Goal: Information Seeking & Learning: Understand process/instructions

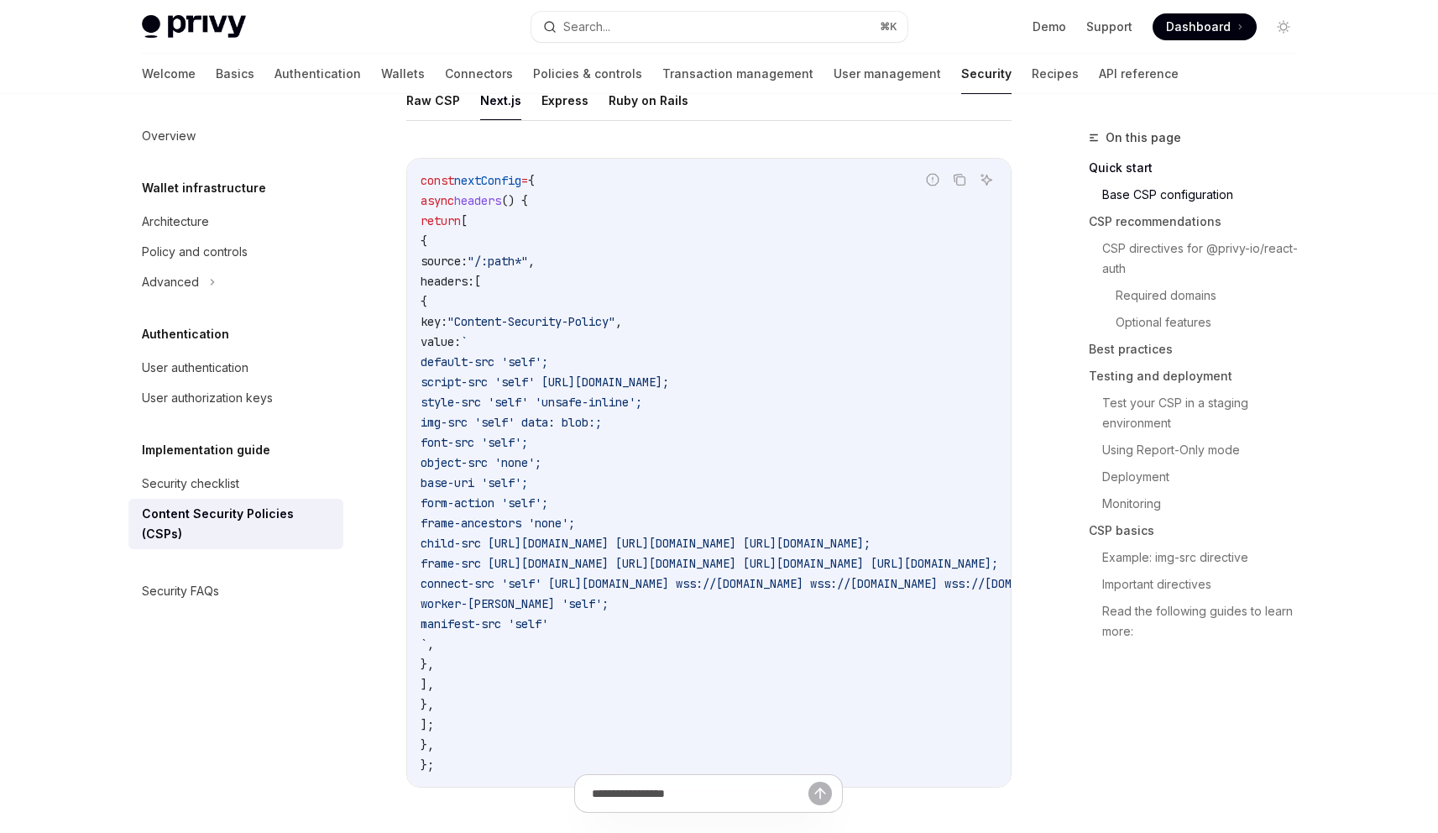
scroll to position [560, 0]
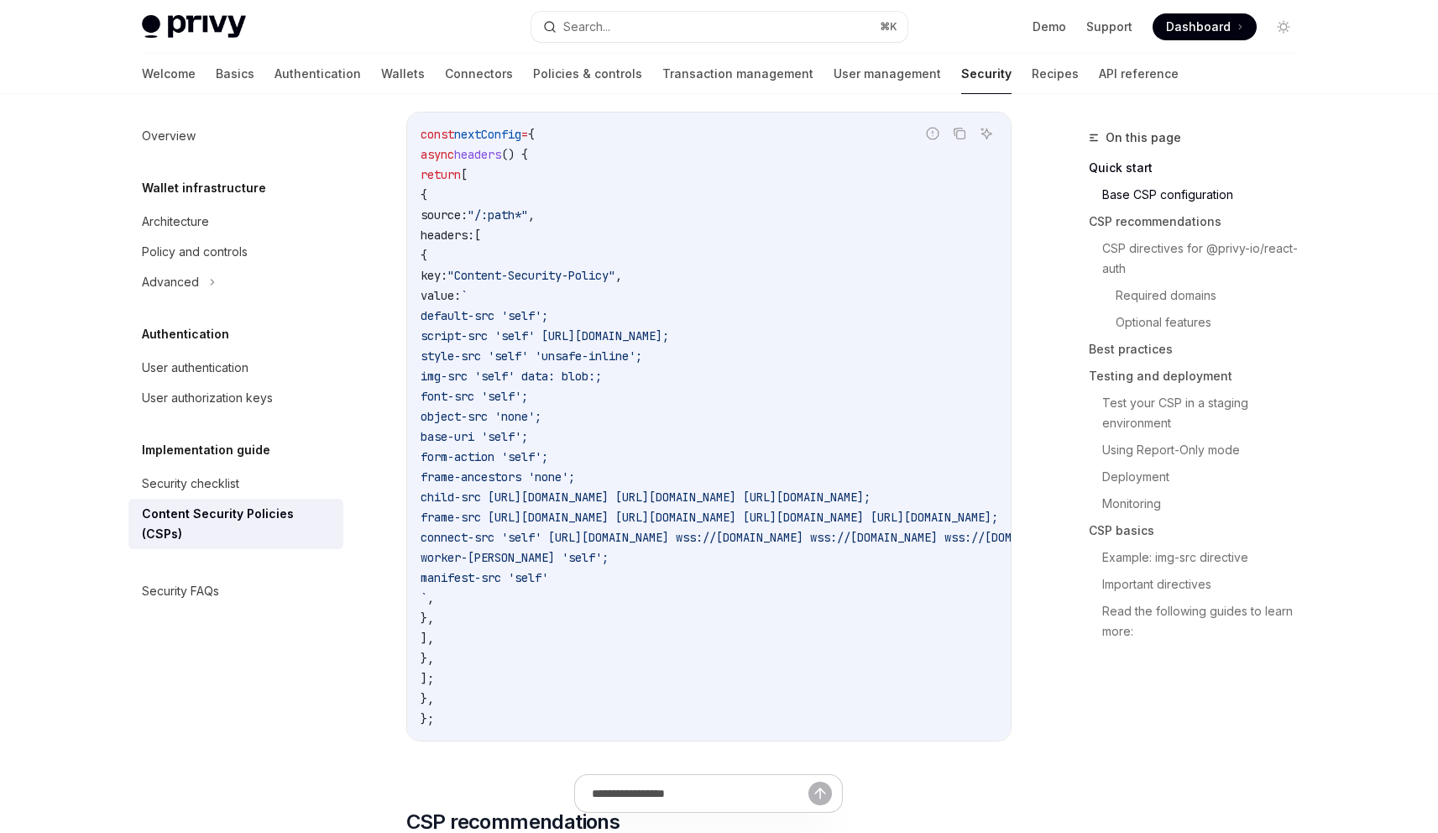
click at [574, 499] on span "child-src [URL][DOMAIN_NAME] [URL][DOMAIN_NAME] [URL][DOMAIN_NAME];" at bounding box center [646, 496] width 450 height 15
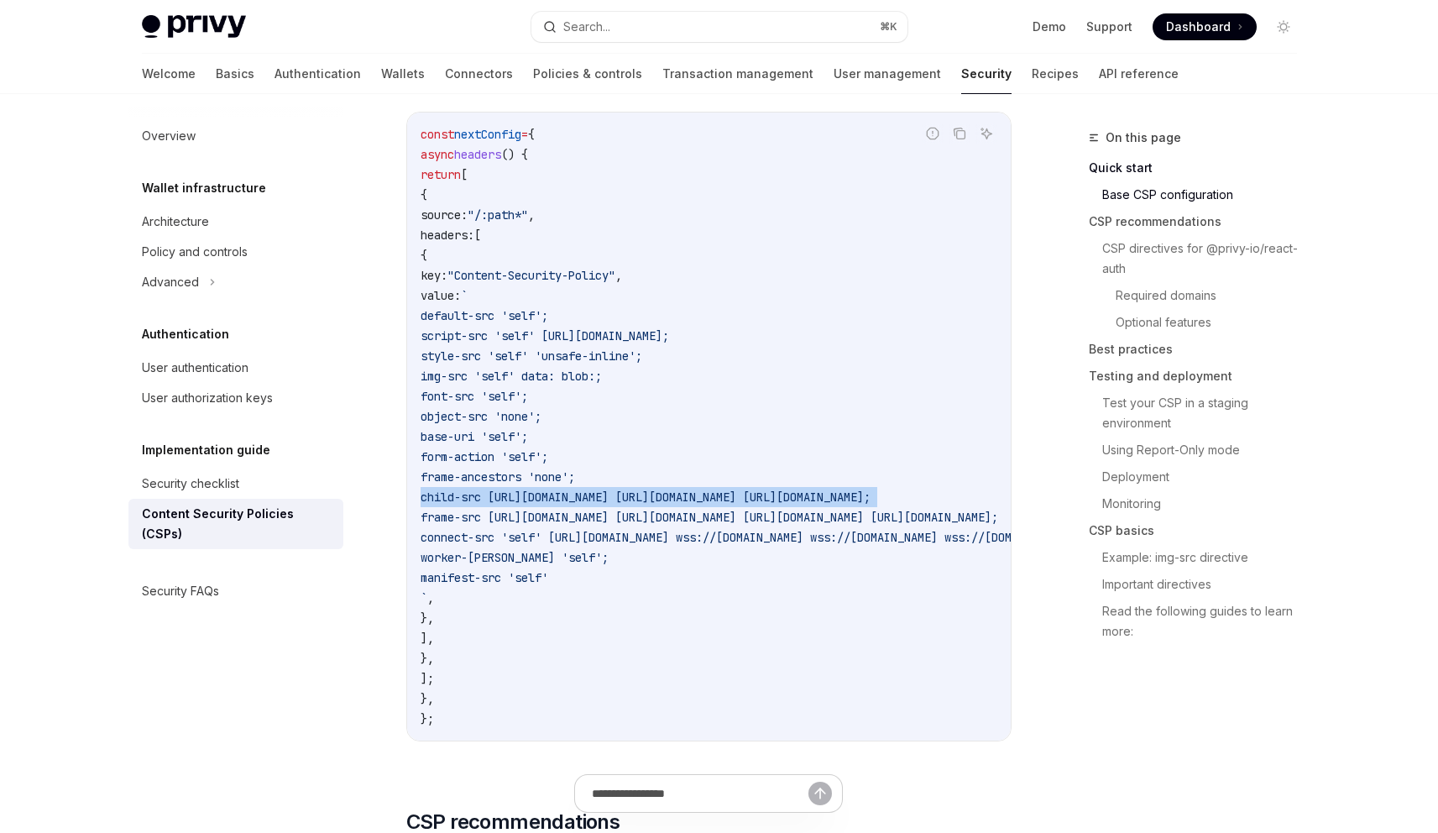
click at [574, 499] on span "child-src [URL][DOMAIN_NAME] [URL][DOMAIN_NAME] [URL][DOMAIN_NAME];" at bounding box center [646, 496] width 450 height 15
copy code "child-src [URL][DOMAIN_NAME] [URL][DOMAIN_NAME] [URL][DOMAIN_NAME];"
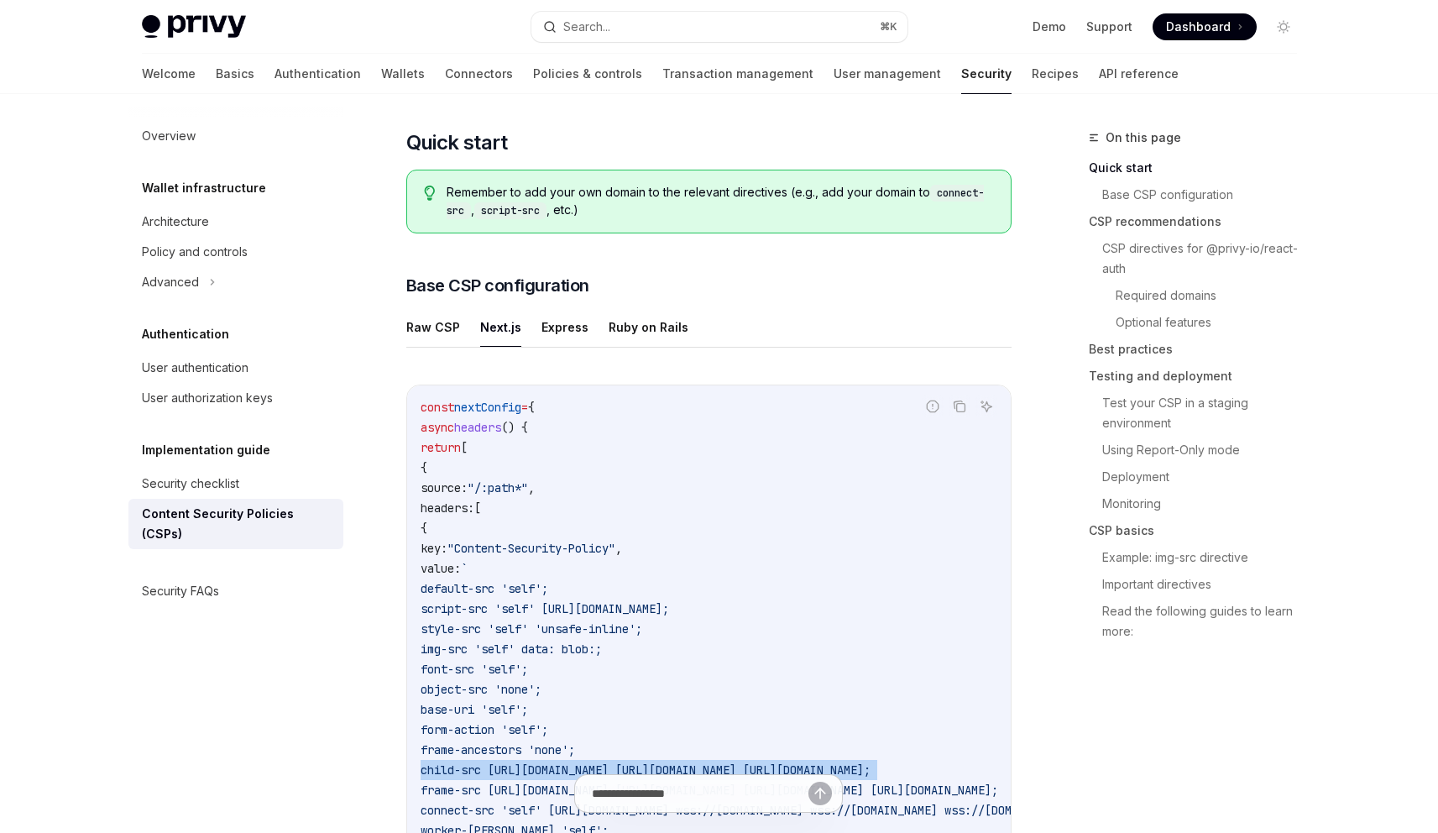
scroll to position [274, 0]
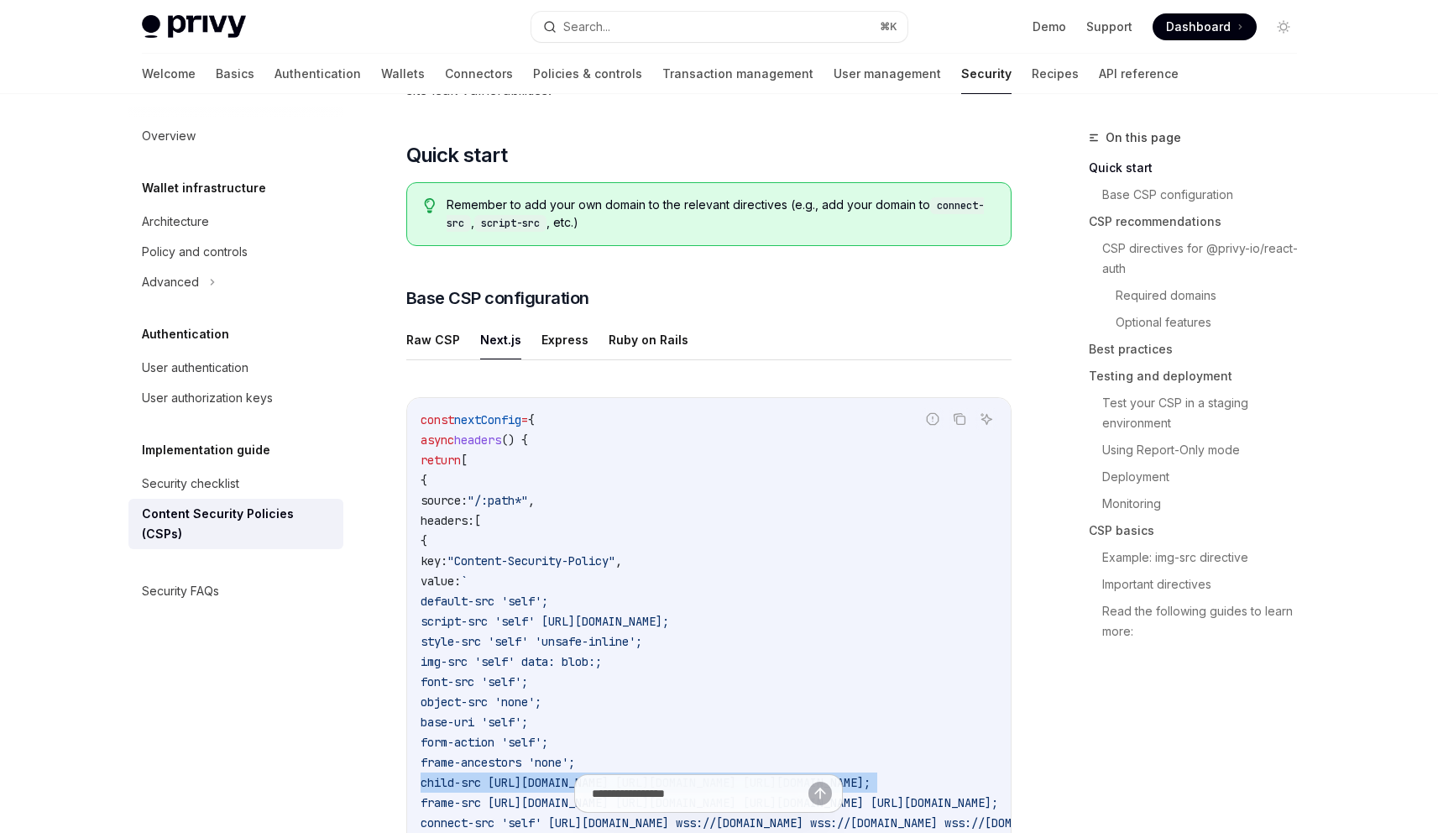
click at [617, 481] on code "const nextConfig = { async headers () { return [ { source: "/:path*" , headers:…" at bounding box center [914, 712] width 987 height 604
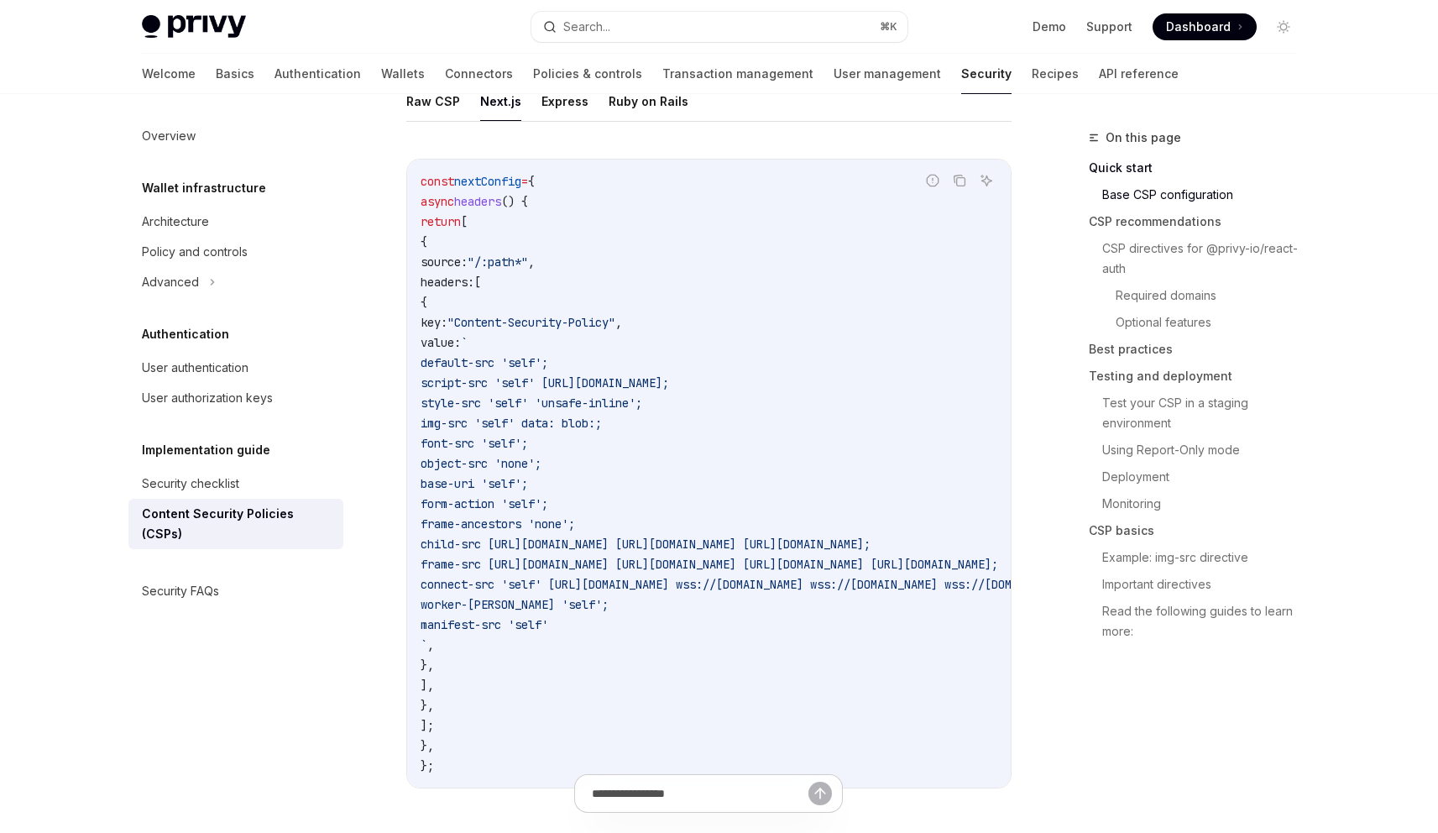
scroll to position [517, 0]
click at [734, 422] on code "const nextConfig = { async headers () { return [ { source: "/:path*" , headers:…" at bounding box center [914, 469] width 987 height 604
click at [960, 174] on icon "Copy the contents from the code block" at bounding box center [960, 178] width 8 height 8
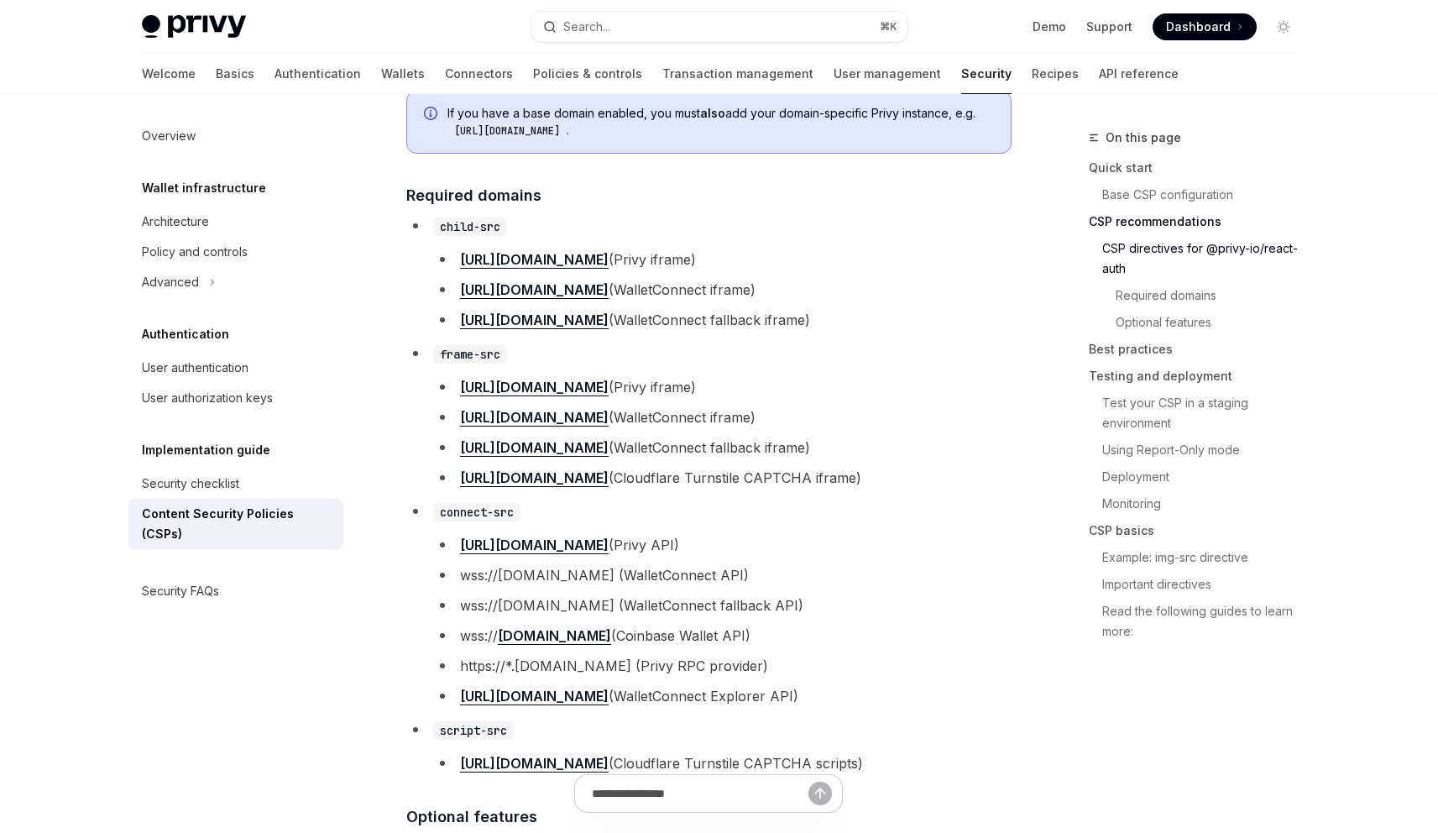
scroll to position [1404, 0]
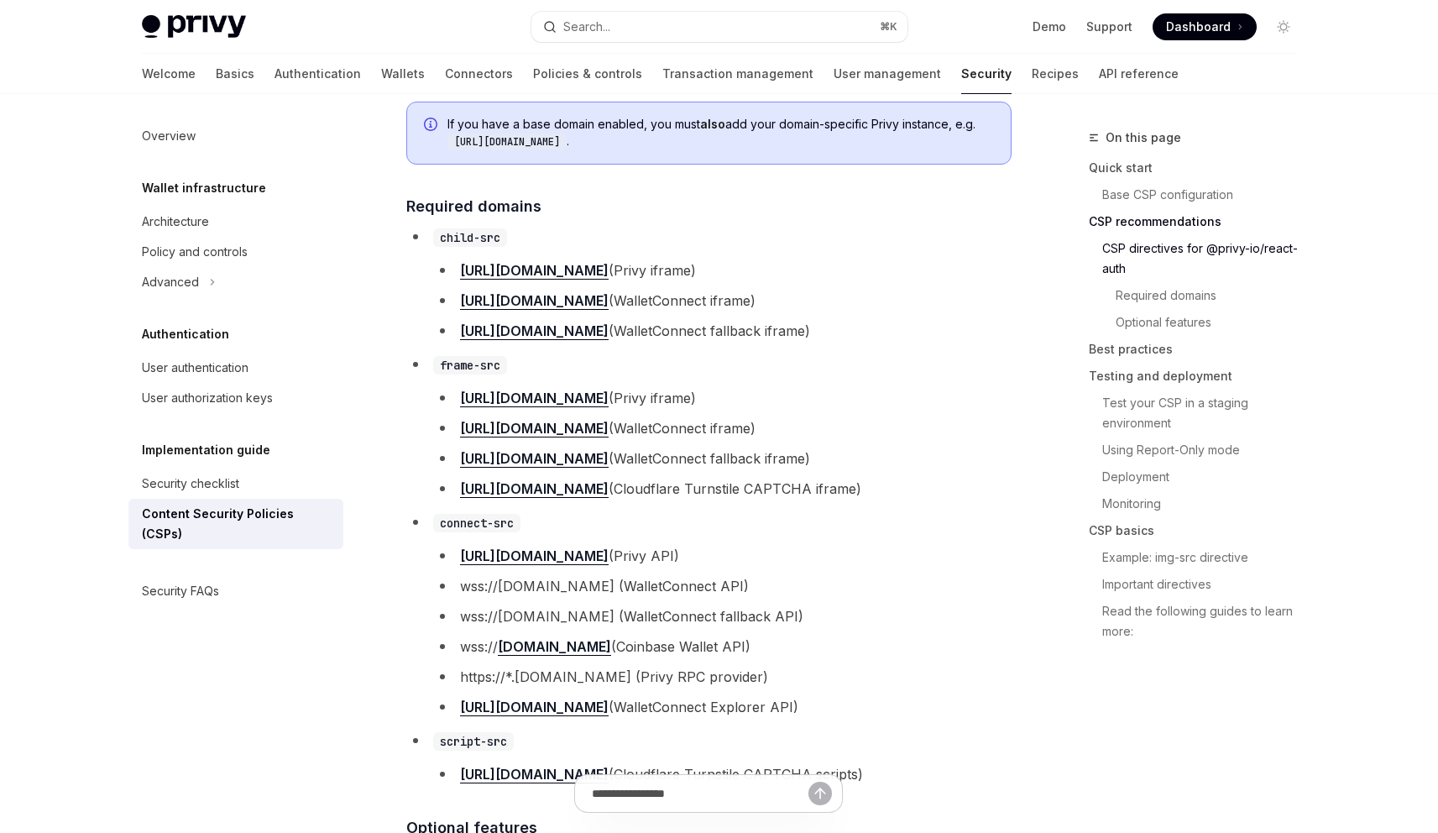
click at [745, 342] on li "[URL][DOMAIN_NAME] (WalletConnect fallback iframe)" at bounding box center [722, 331] width 578 height 24
click at [752, 333] on li "[URL][DOMAIN_NAME] (WalletConnect fallback iframe)" at bounding box center [722, 331] width 578 height 24
click at [795, 337] on li "[URL][DOMAIN_NAME] (WalletConnect fallback iframe)" at bounding box center [722, 331] width 578 height 24
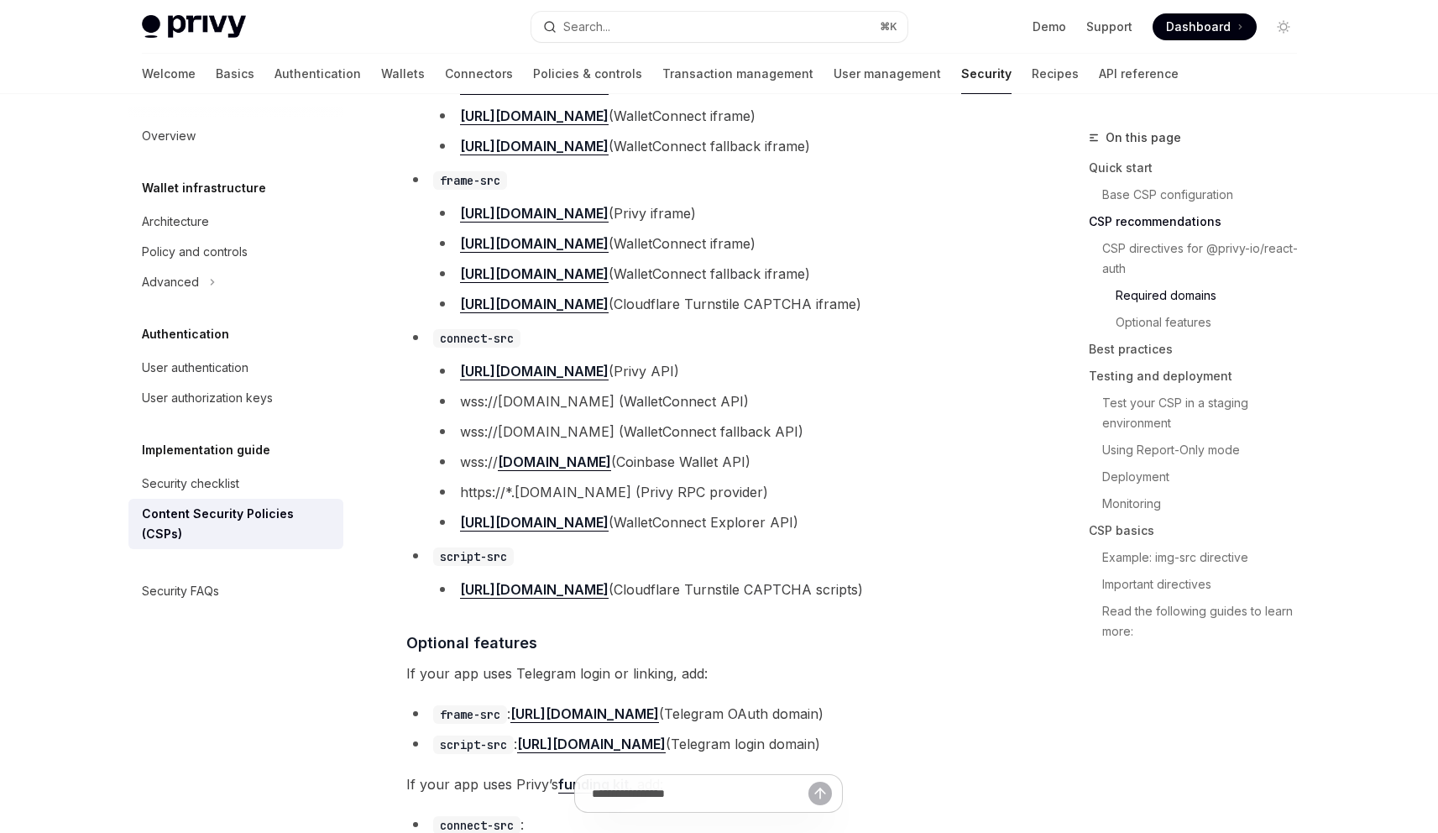
scroll to position [1594, 0]
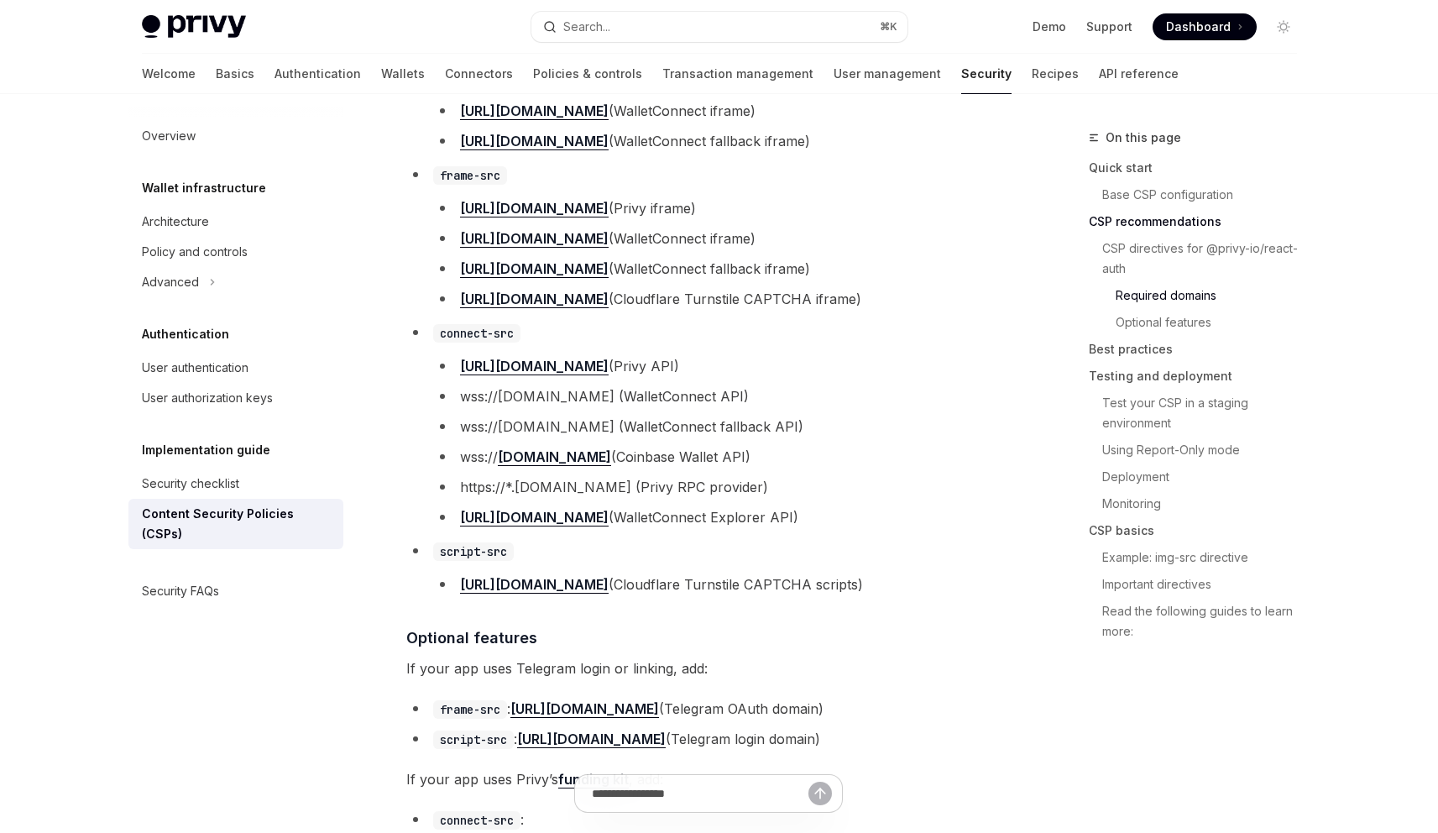
click at [793, 363] on li "[URL][DOMAIN_NAME] (Privy API)" at bounding box center [722, 366] width 578 height 24
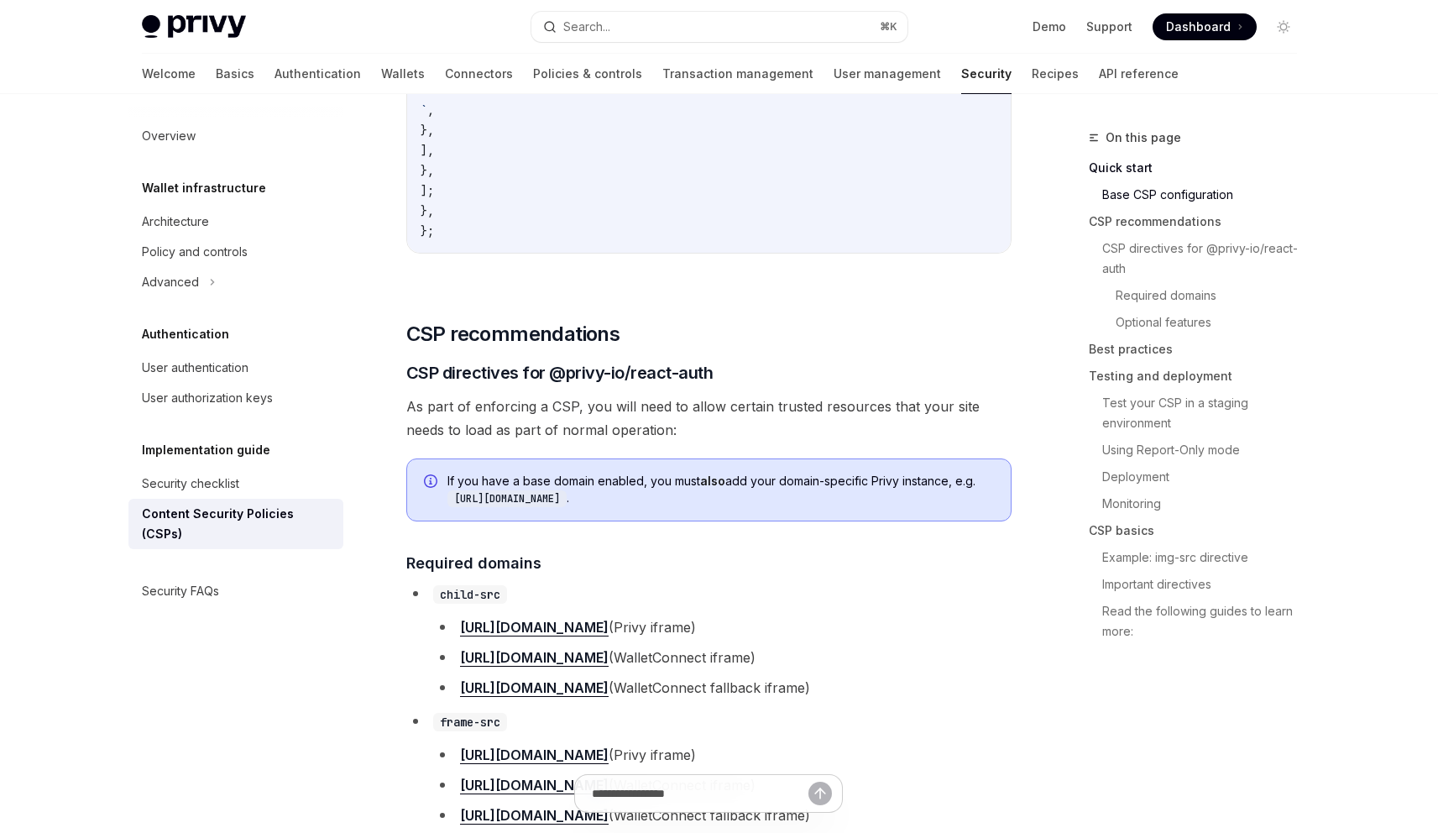
scroll to position [647, 0]
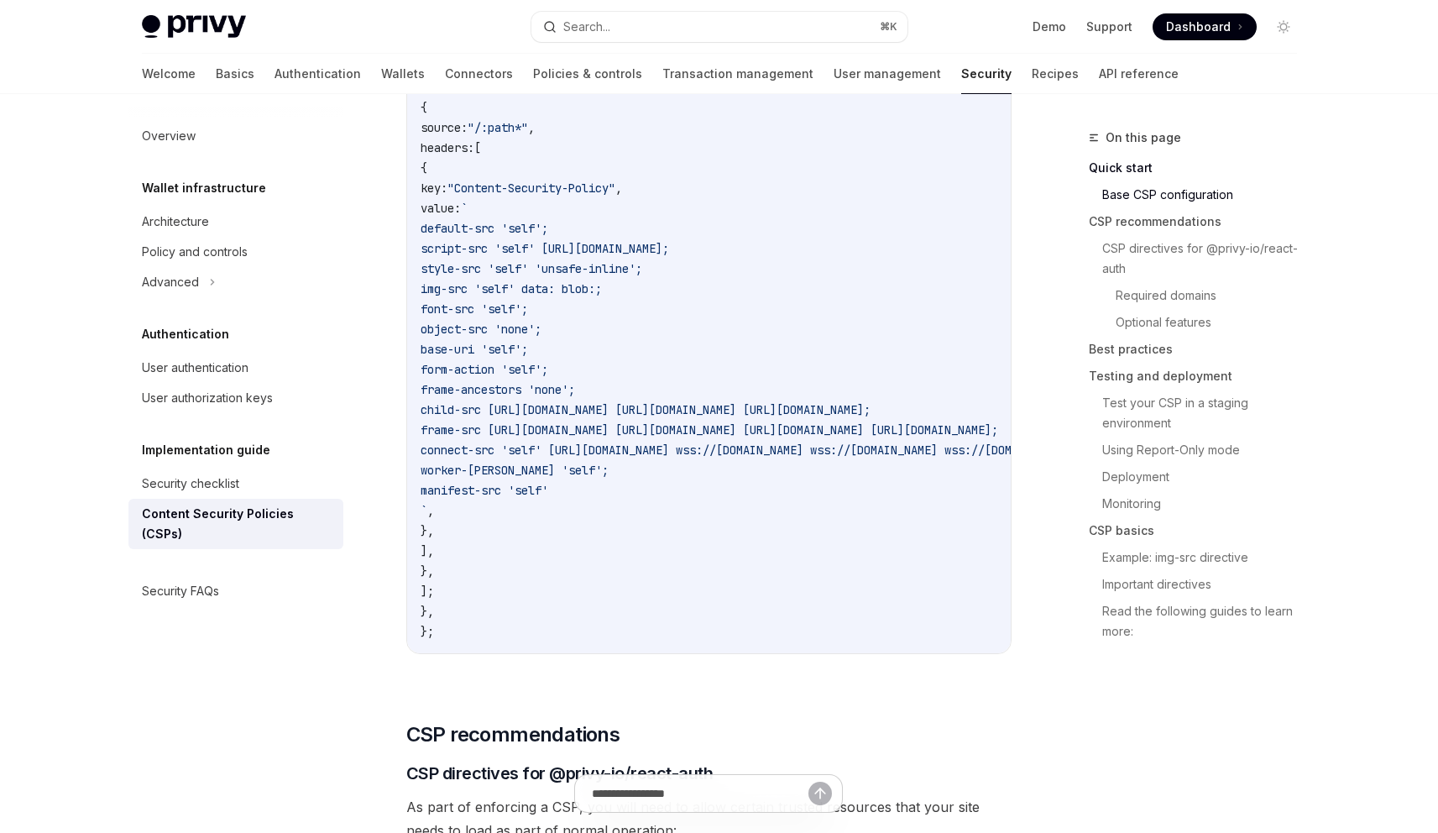
click at [548, 221] on span "default-src 'self';" at bounding box center [485, 228] width 128 height 15
